Goal: Information Seeking & Learning: Learn about a topic

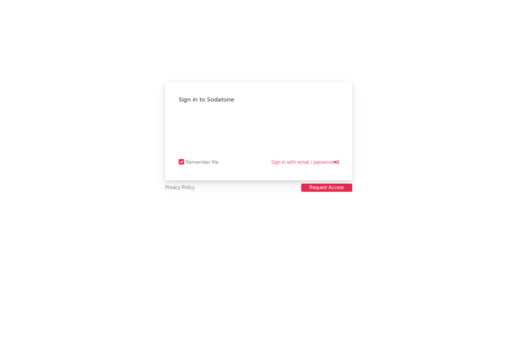
select select "recorded_music"
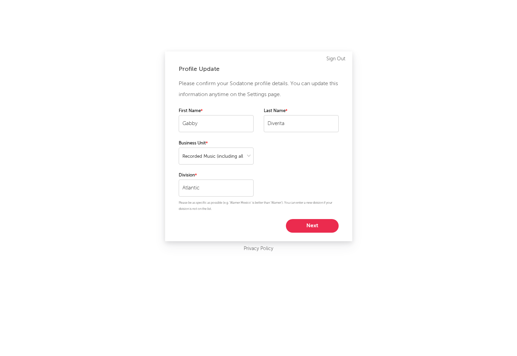
click at [326, 229] on button "Next" at bounding box center [312, 226] width 53 height 14
select select "marketing"
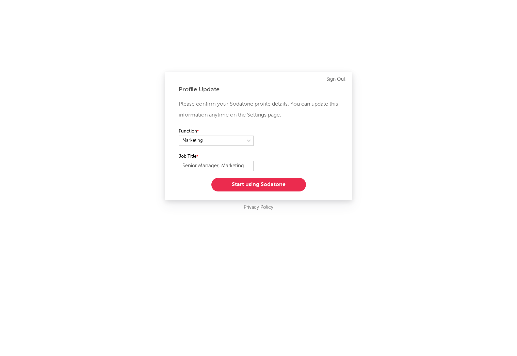
click at [255, 183] on button "Start using Sodatone" at bounding box center [258, 185] width 95 height 14
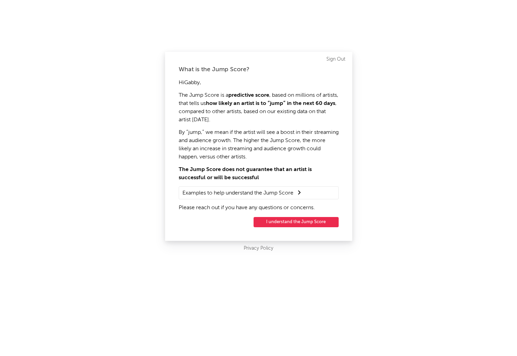
click at [299, 222] on button "I understand the Jump Score" at bounding box center [296, 222] width 85 height 10
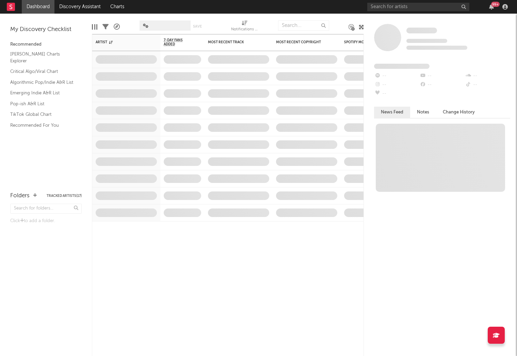
click at [382, 12] on div "99 +" at bounding box center [438, 7] width 143 height 14
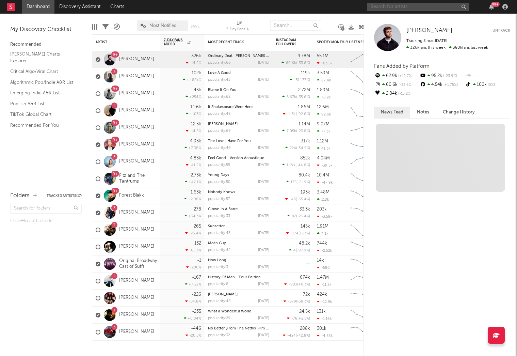
click at [379, 10] on input "text" at bounding box center [418, 7] width 102 height 9
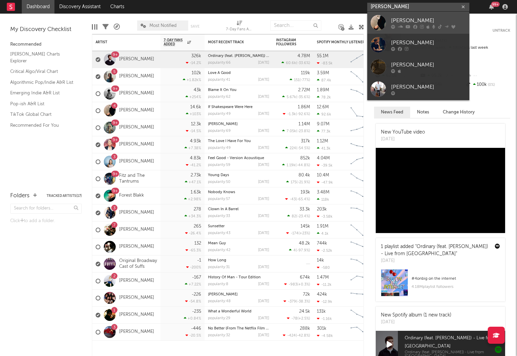
type input "alec benjamin"
click at [413, 23] on div "Alec Benjamin" at bounding box center [428, 20] width 75 height 8
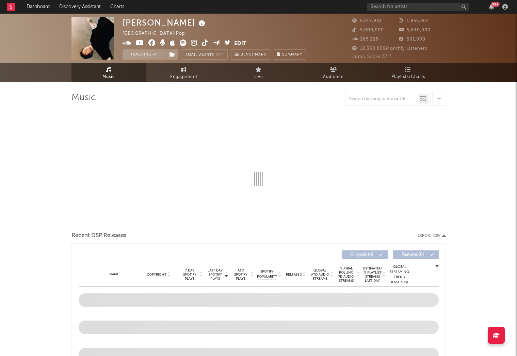
select select "6m"
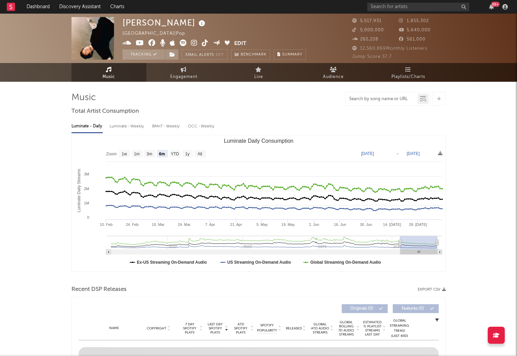
click at [393, 100] on input "text" at bounding box center [382, 98] width 72 height 5
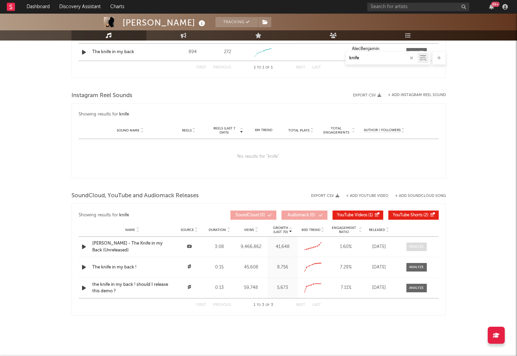
scroll to position [408, 0]
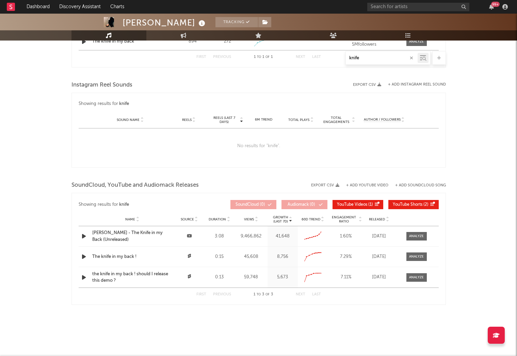
type input "knife"
click at [417, 230] on div "Name Alec Benjamin - The Knife in my Back (Unreleased) Source Duration 3:08 Vie…" at bounding box center [259, 236] width 360 height 20
click at [419, 235] on div at bounding box center [416, 236] width 15 height 5
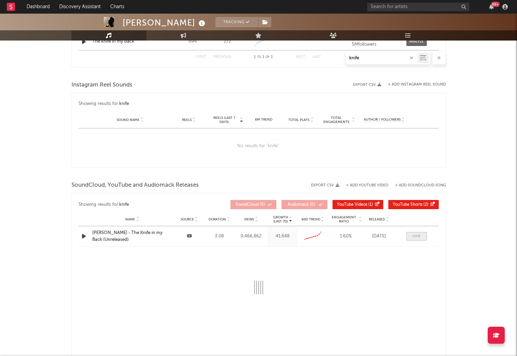
select select "6m"
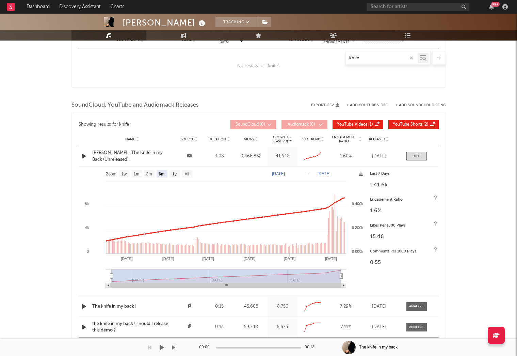
scroll to position [492, 0]
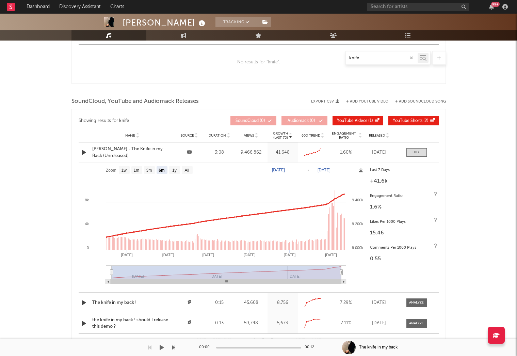
click at [277, 170] on text "Feb 13, 2025" at bounding box center [278, 169] width 13 height 5
type input "2025-06-13"
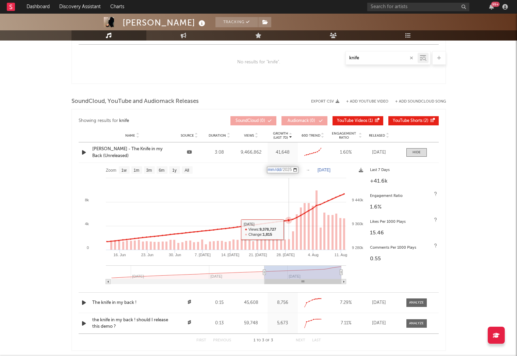
click at [287, 221] on icon at bounding box center [288, 220] width 7 height 7
click at [283, 169] on text "Jun 13, 2025" at bounding box center [278, 169] width 13 height 5
click at [280, 168] on input "2025-06-13" at bounding box center [283, 169] width 32 height 7
click at [274, 169] on input "2025-06-13" at bounding box center [283, 169] width 32 height 7
type input "2025-07-28"
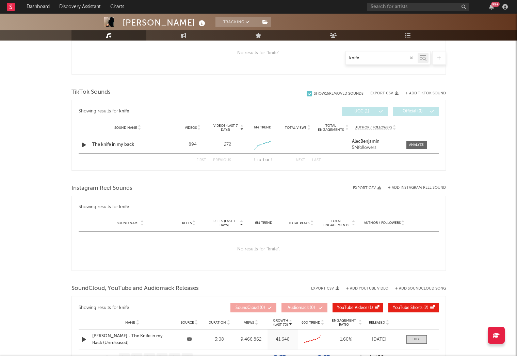
scroll to position [287, 0]
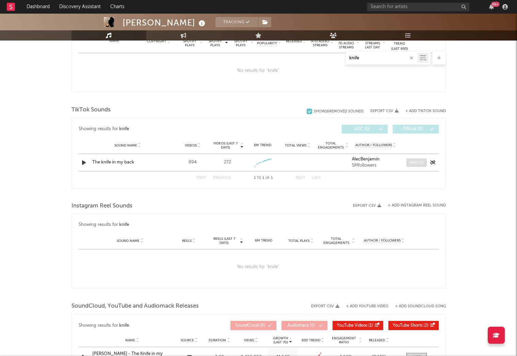
click at [421, 162] on div at bounding box center [416, 162] width 15 height 5
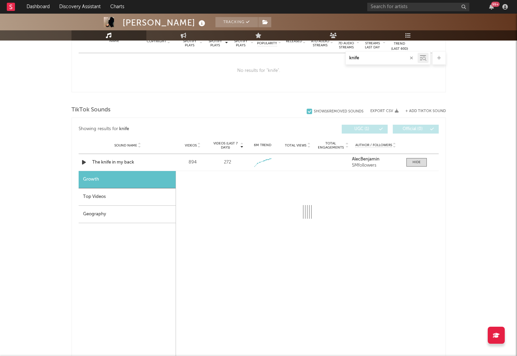
select select "1w"
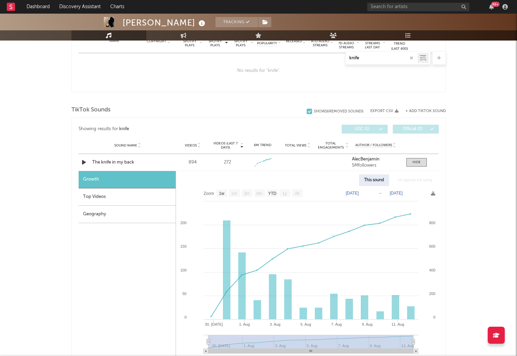
click at [356, 193] on text "Jul 29, 2025" at bounding box center [352, 193] width 13 height 5
click at [352, 192] on input "2025-07-29" at bounding box center [356, 193] width 32 height 7
type input "2025-07-29"
click at [466, 244] on div "Alec Benjamin Tracking United States | Pop Edit Tracking Email Alerts Off Bench…" at bounding box center [258, 260] width 517 height 1067
click at [101, 195] on div "Top Videos" at bounding box center [127, 196] width 97 height 17
